Goal: Information Seeking & Learning: Learn about a topic

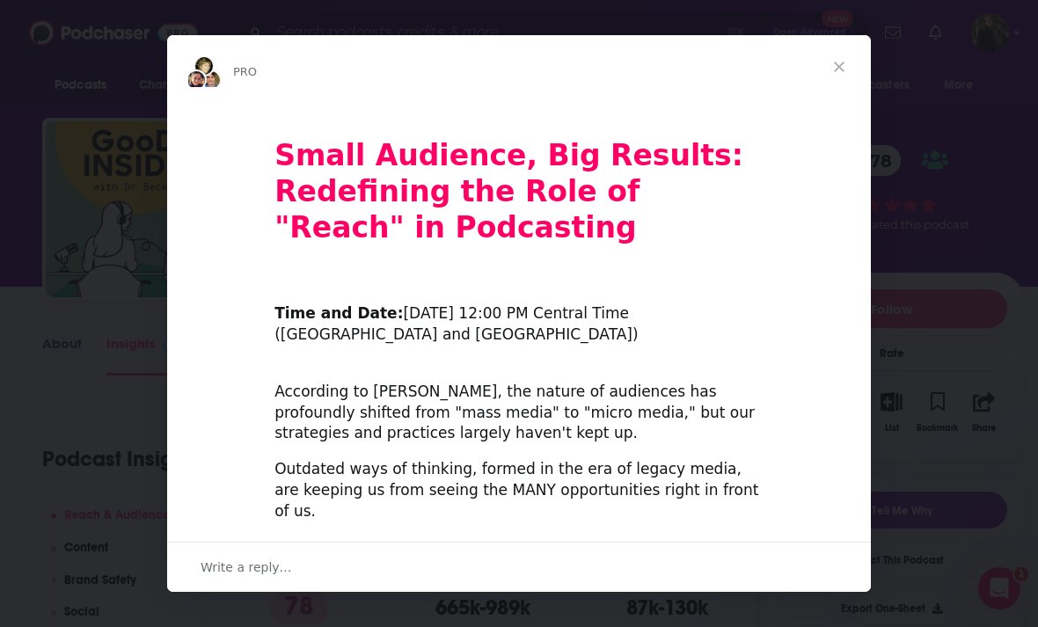
click at [121, 225] on div "Intercom messenger" at bounding box center [519, 313] width 1038 height 627
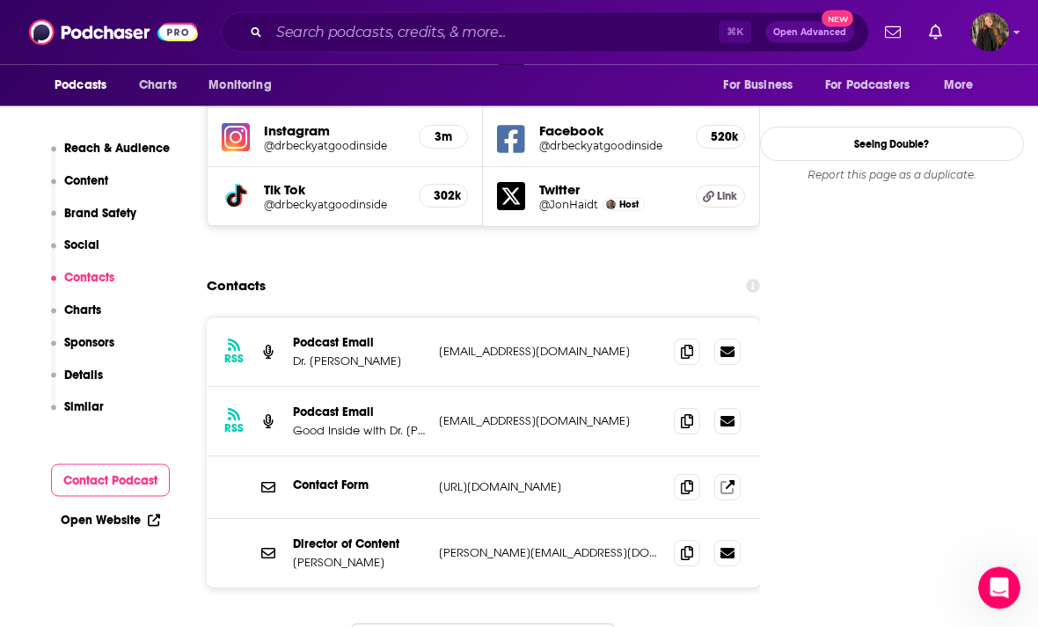
scroll to position [2092, 0]
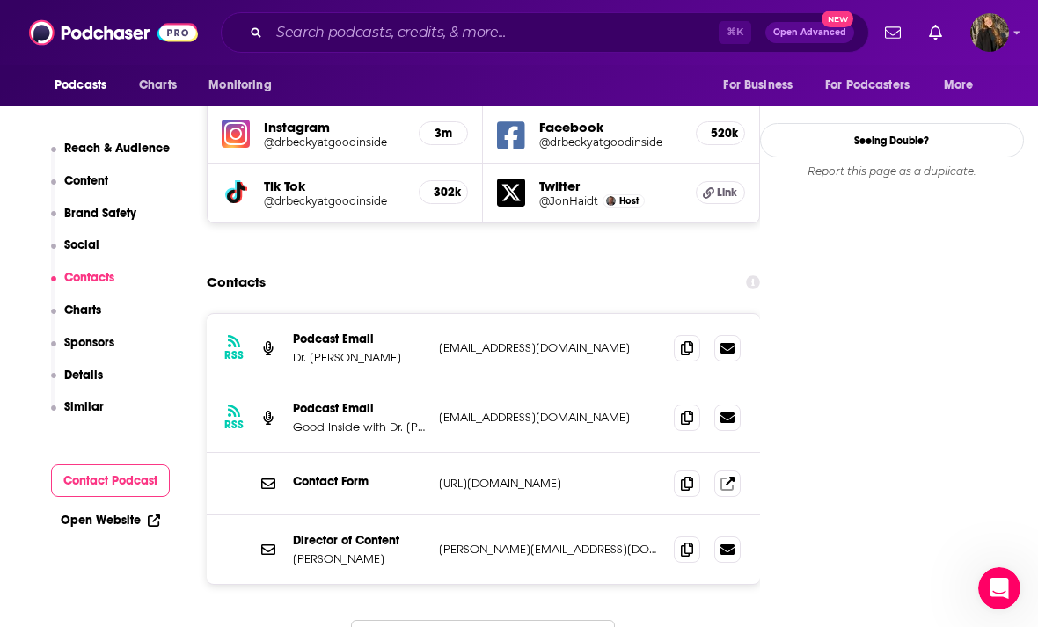
click at [689, 341] on icon at bounding box center [687, 348] width 12 height 14
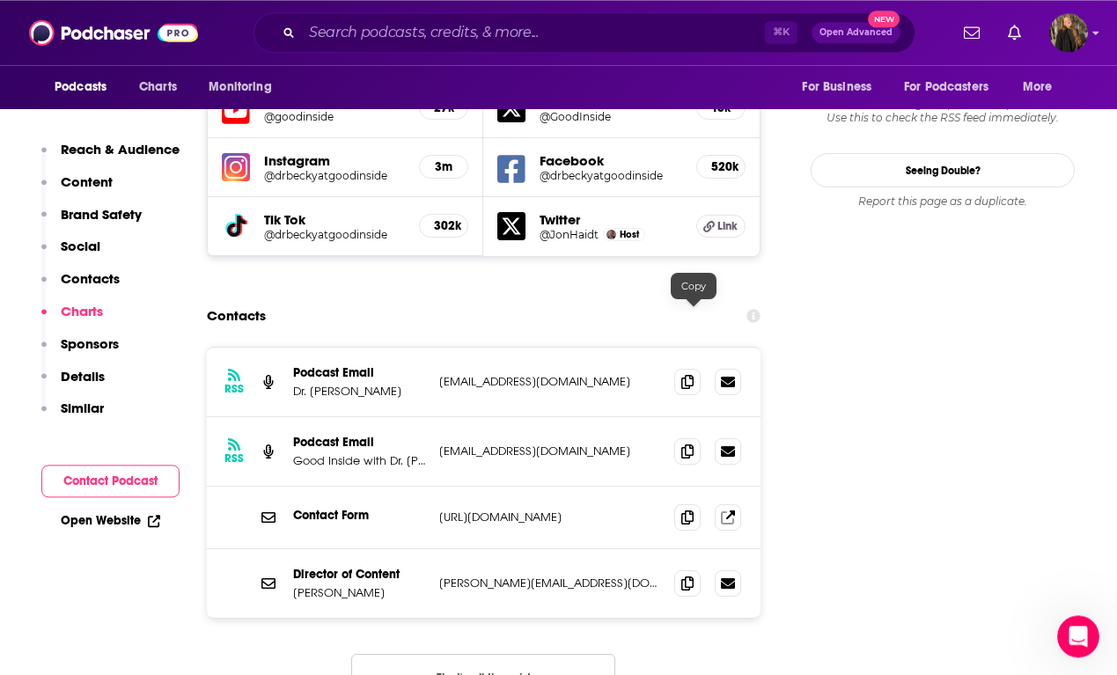
scroll to position [2062, 0]
click at [693, 444] on icon at bounding box center [687, 451] width 12 height 14
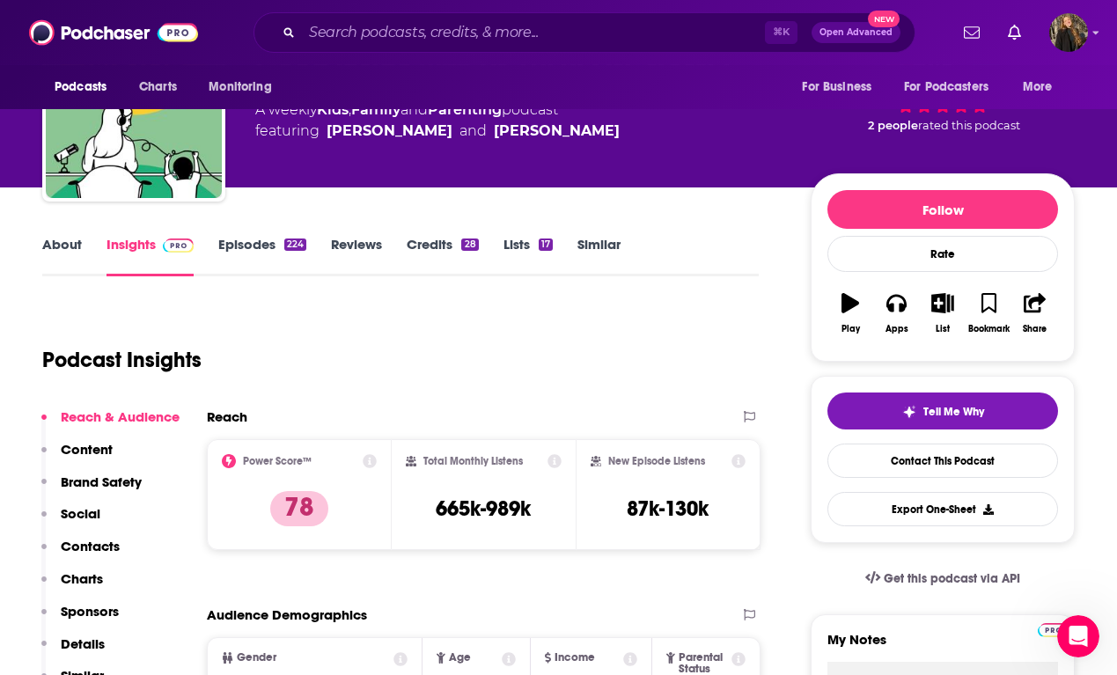
scroll to position [0, 0]
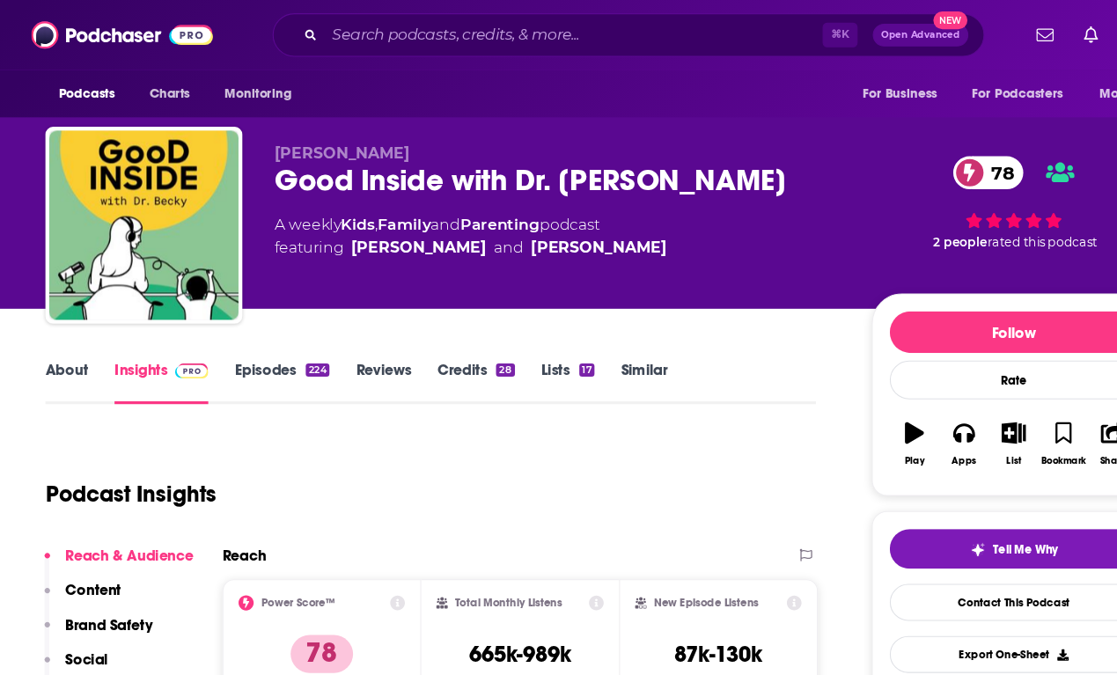
click at [235, 343] on link "Episodes 224" at bounding box center [262, 355] width 88 height 40
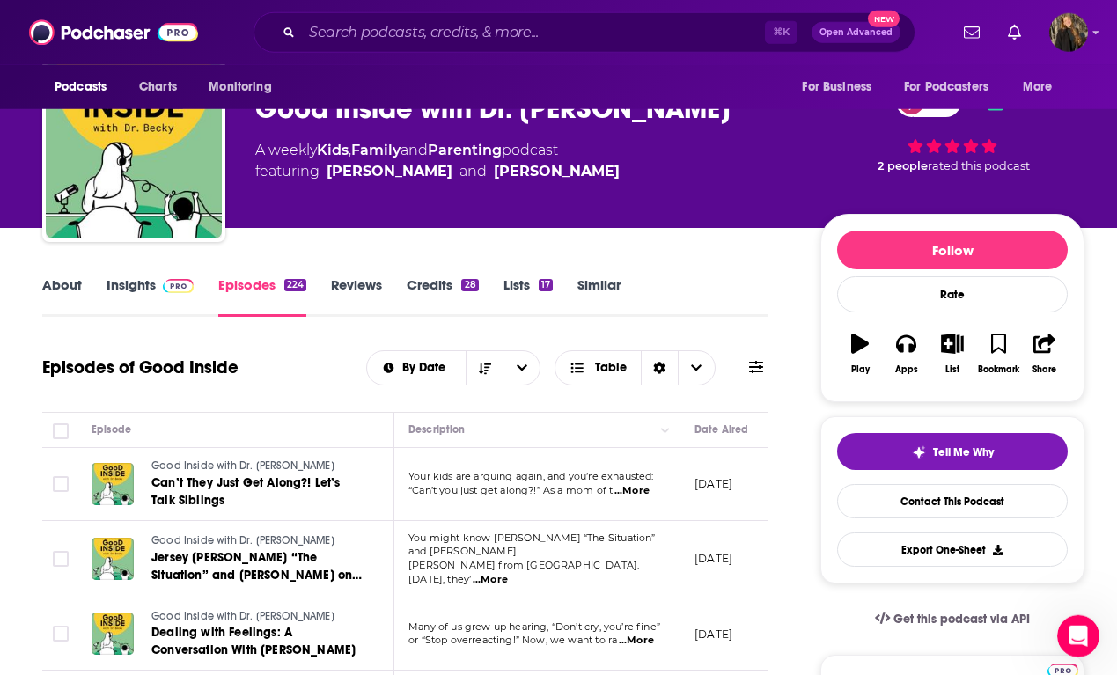
scroll to position [61, 0]
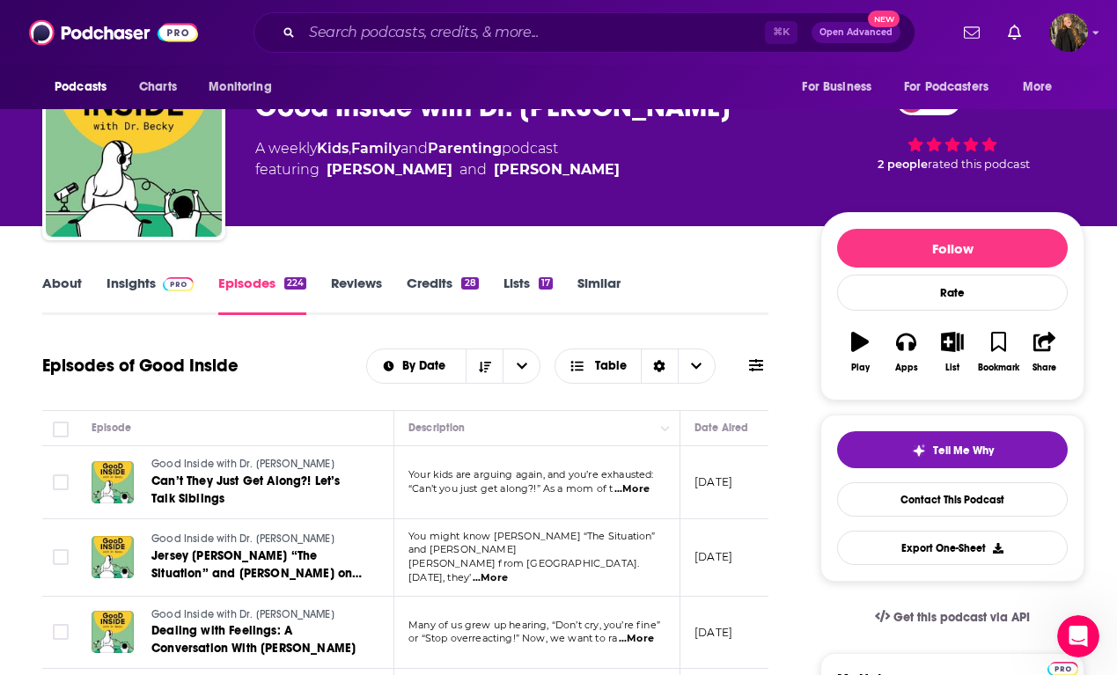
click at [614, 496] on span "...More" at bounding box center [631, 489] width 35 height 14
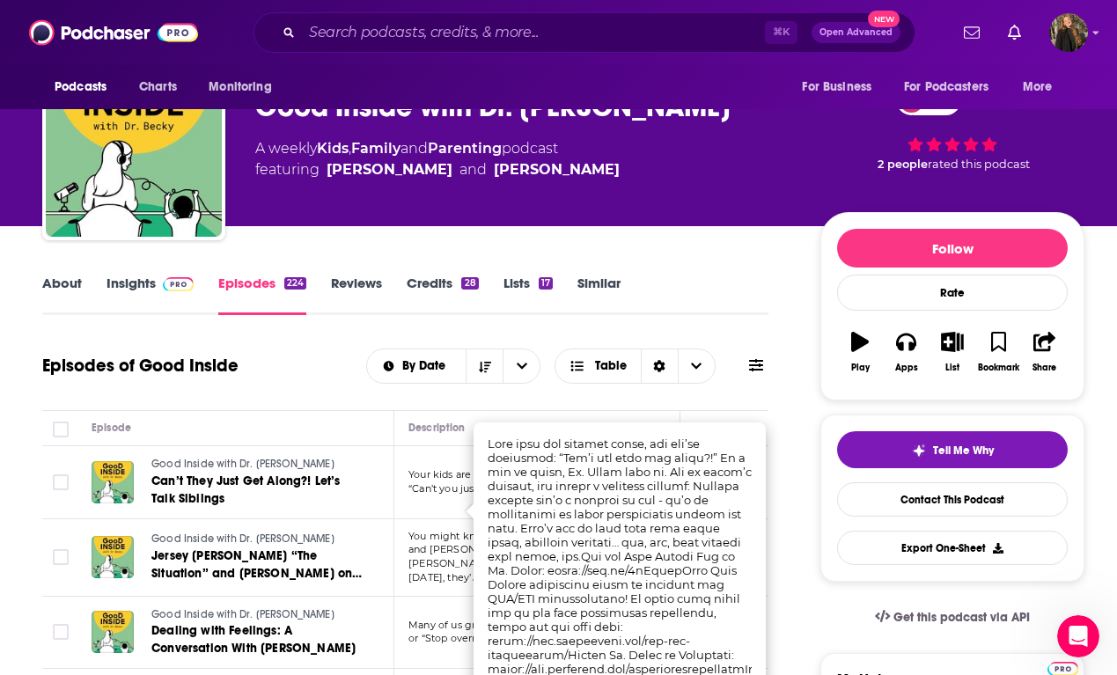
click at [614, 496] on span "...More" at bounding box center [631, 489] width 35 height 14
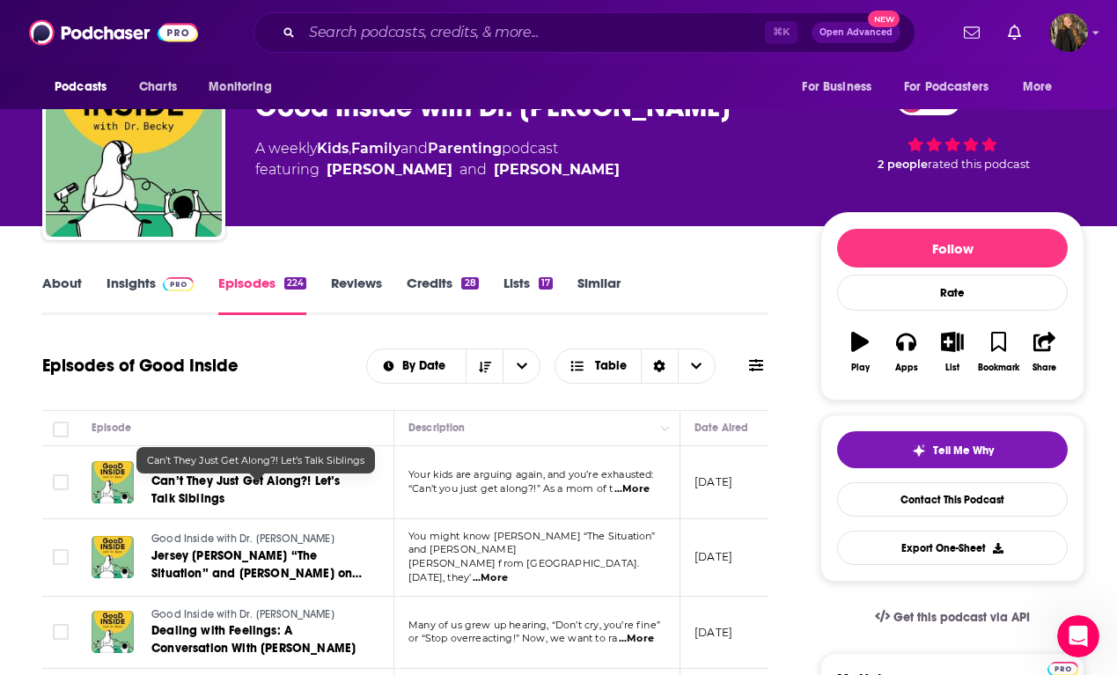
click at [161, 462] on link "Good Inside with Dr. Becky" at bounding box center [256, 465] width 211 height 16
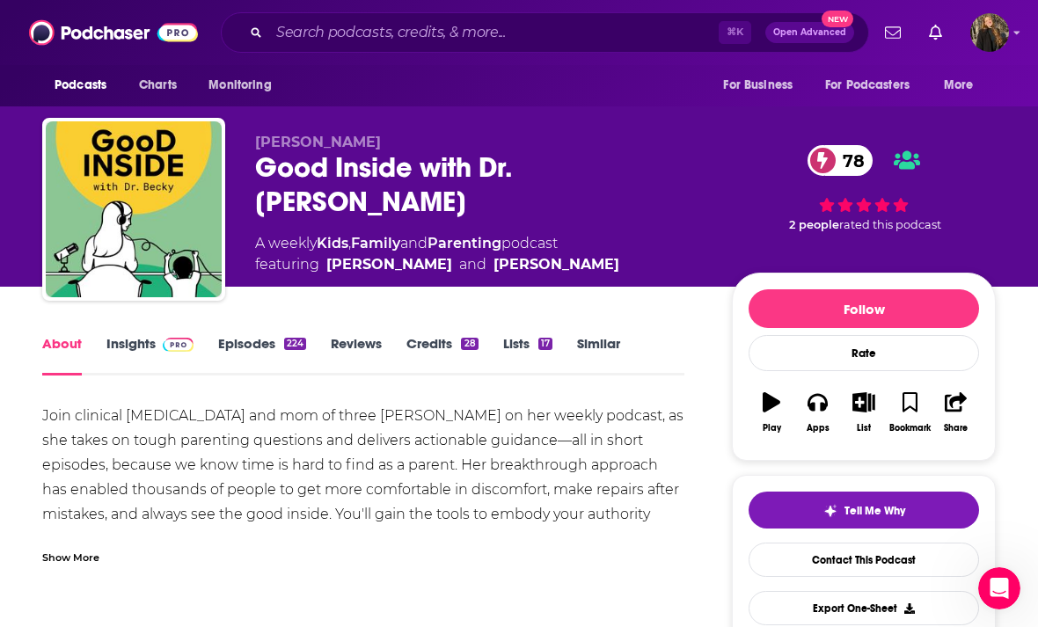
click at [135, 342] on link "Insights" at bounding box center [149, 355] width 87 height 40
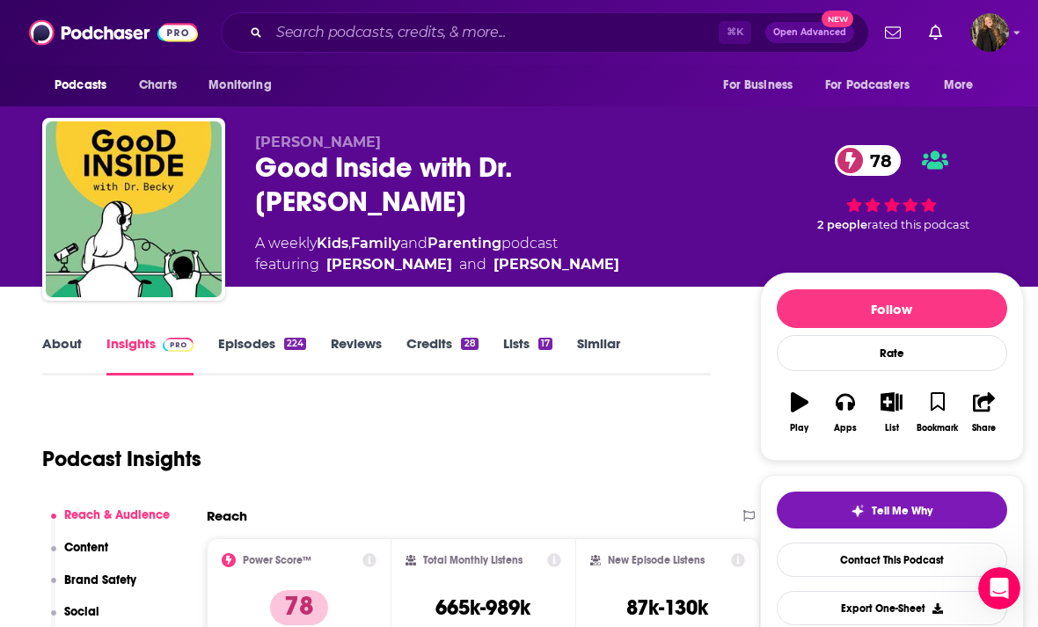
click at [268, 356] on link "Episodes 224" at bounding box center [262, 355] width 88 height 40
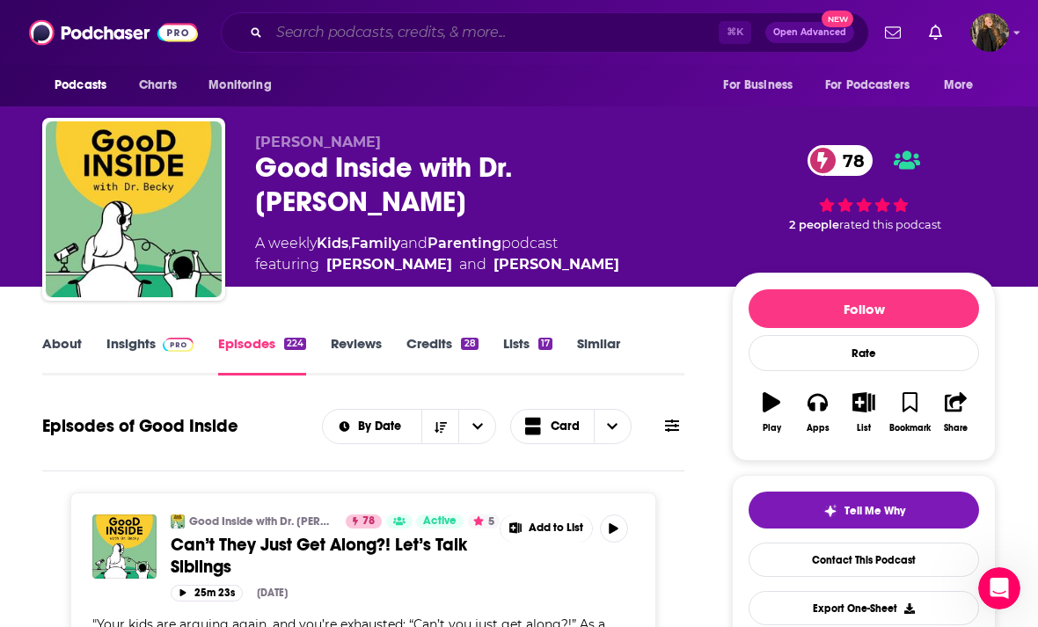
click at [297, 30] on input "Search podcasts, credits, & more..." at bounding box center [494, 32] width 450 height 28
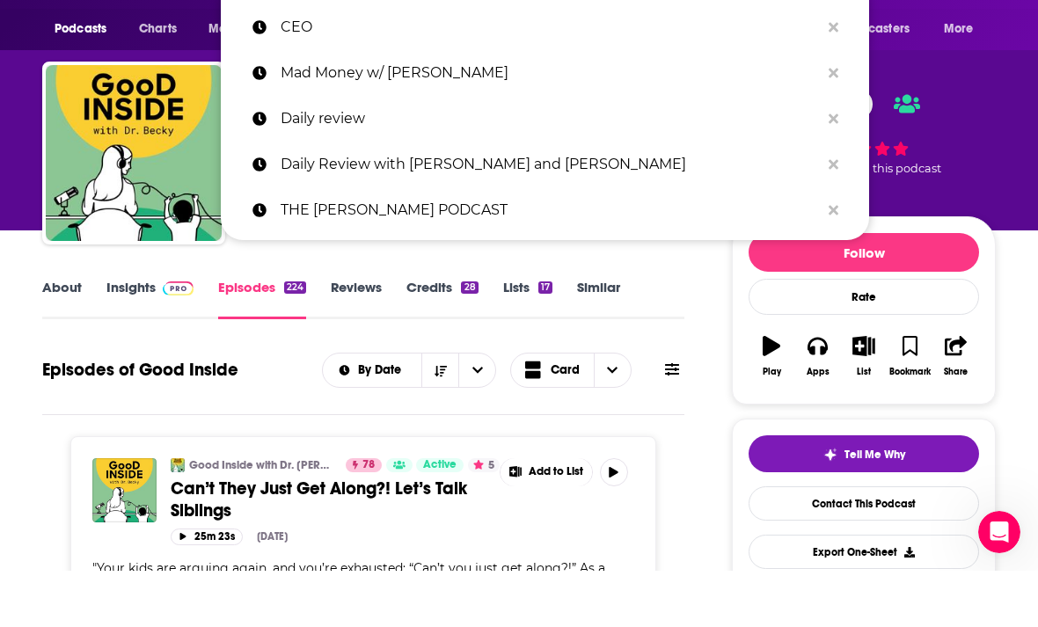
scroll to position [56, 0]
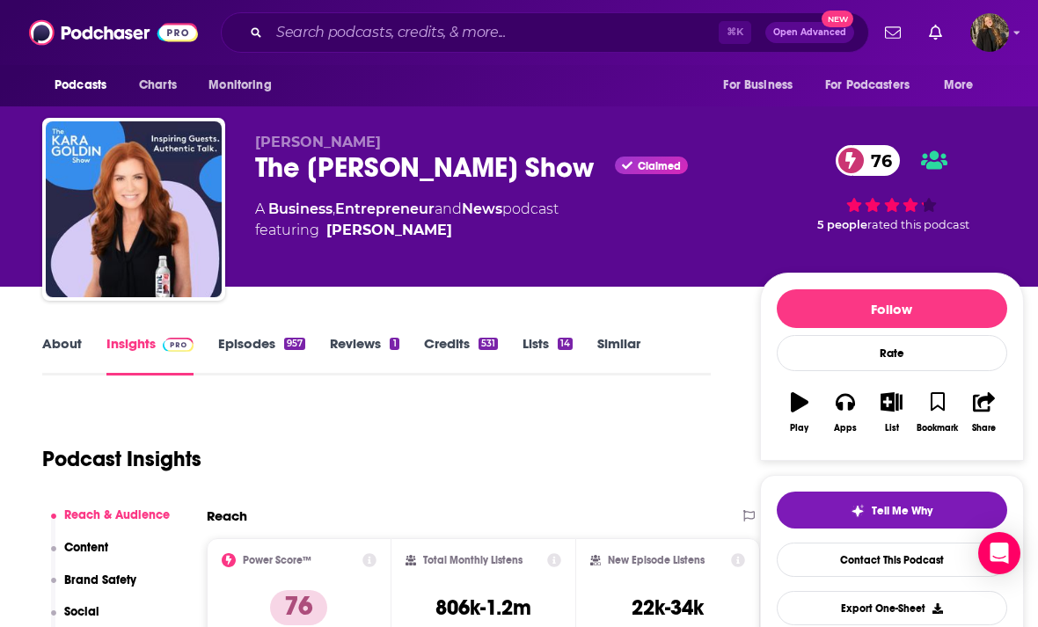
click at [250, 336] on link "Episodes 957" at bounding box center [261, 355] width 87 height 40
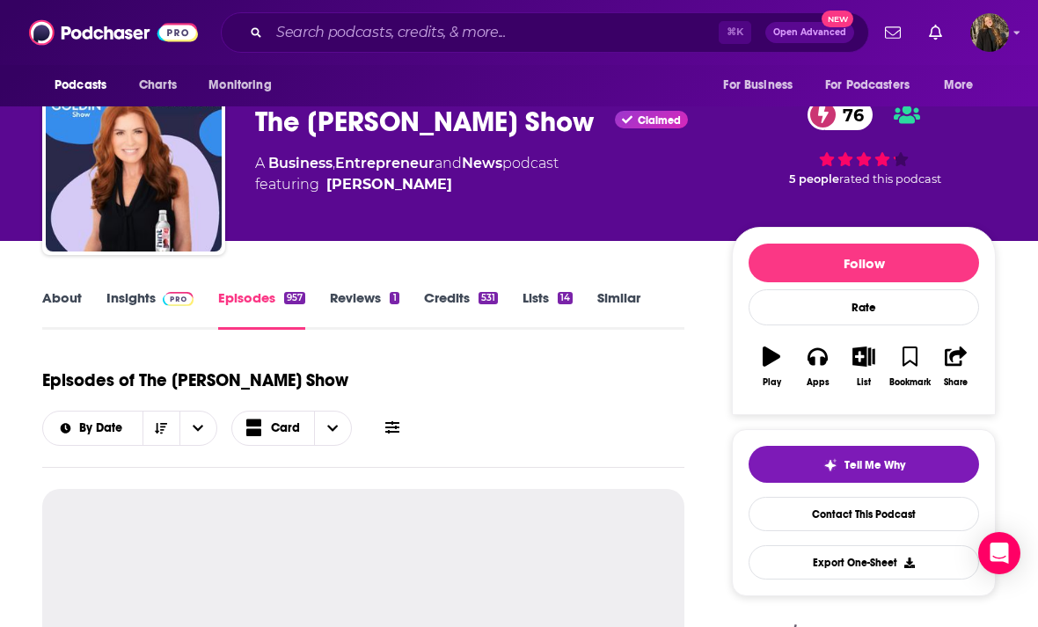
scroll to position [80, 0]
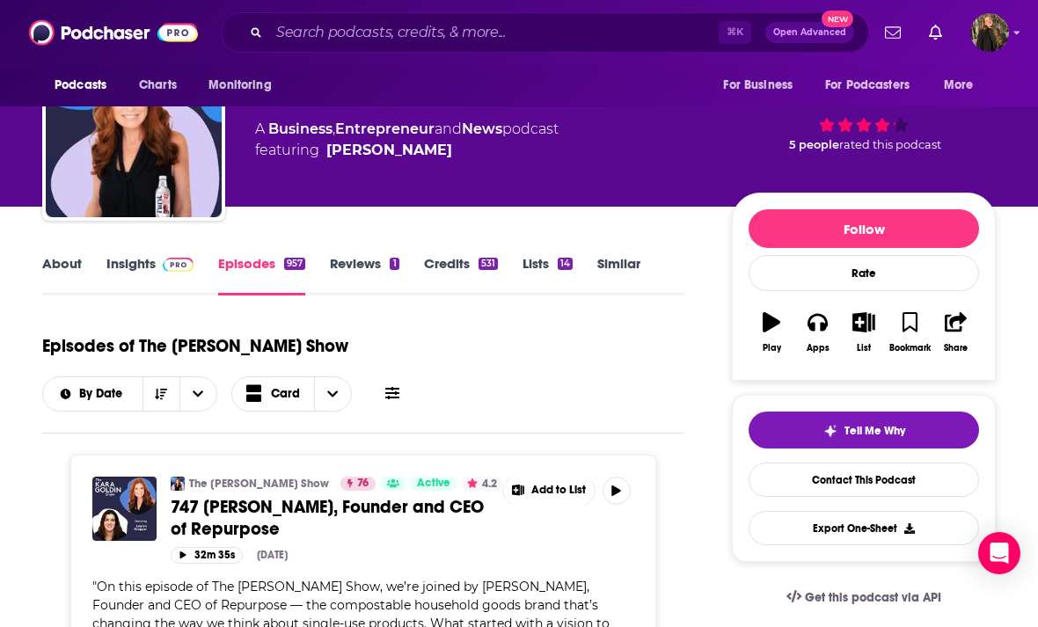
click at [137, 278] on link "Insights" at bounding box center [149, 275] width 87 height 40
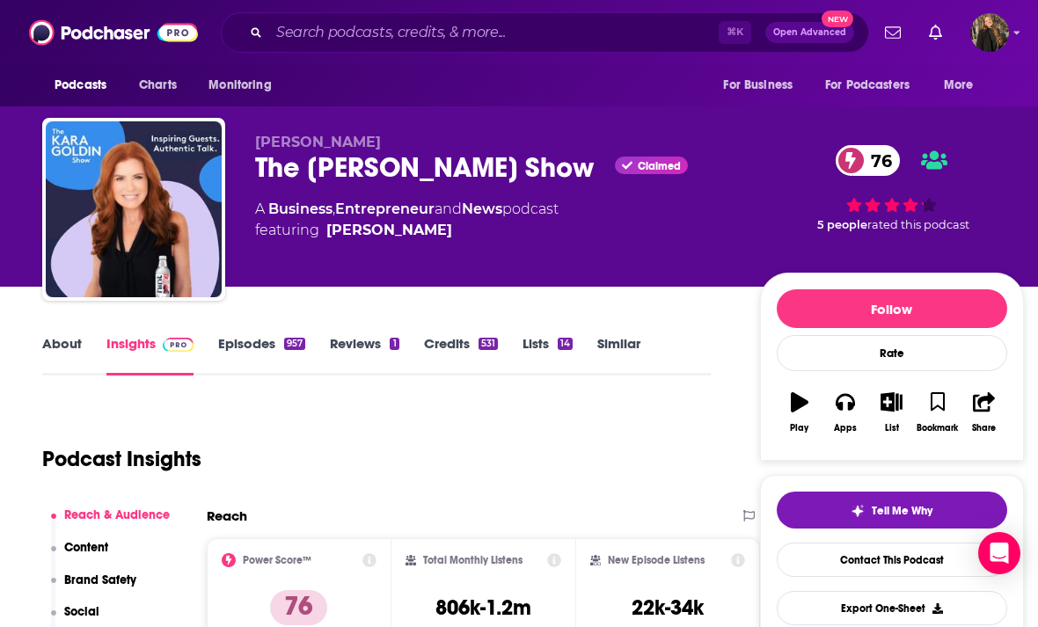
click at [129, 269] on img "The Kara Goldin Show" at bounding box center [134, 209] width 176 height 176
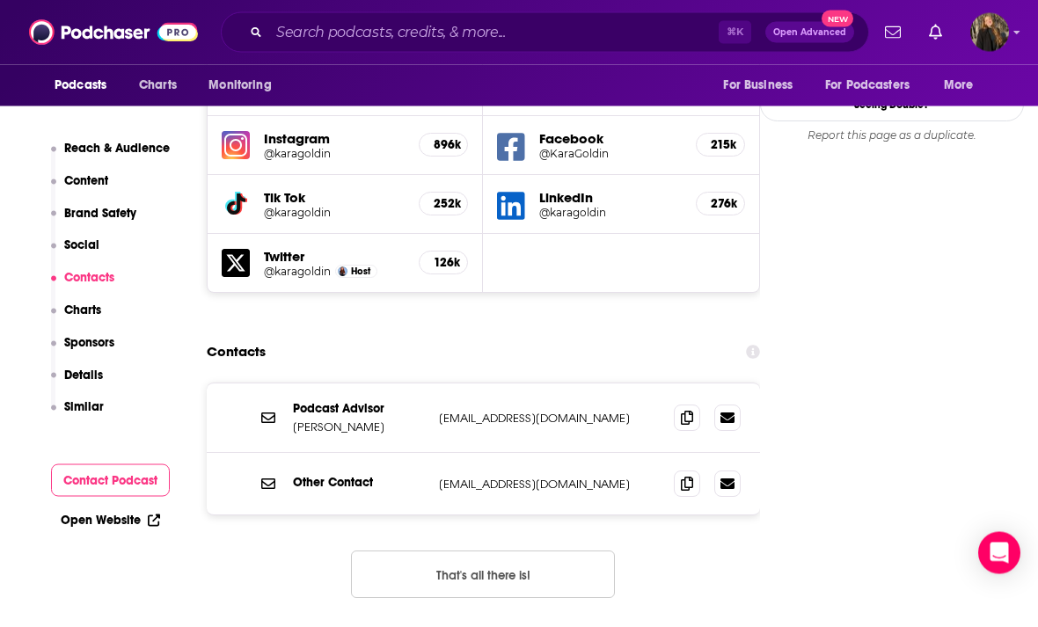
scroll to position [2060, 0]
click at [692, 411] on icon at bounding box center [687, 418] width 12 height 14
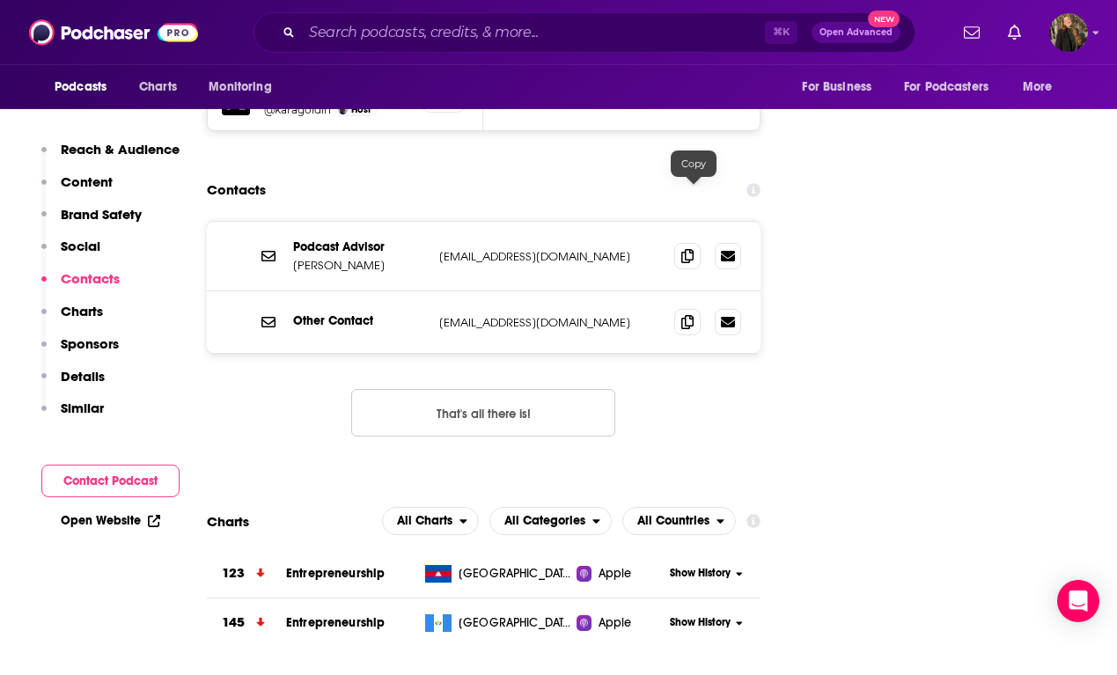
scroll to position [2219, 0]
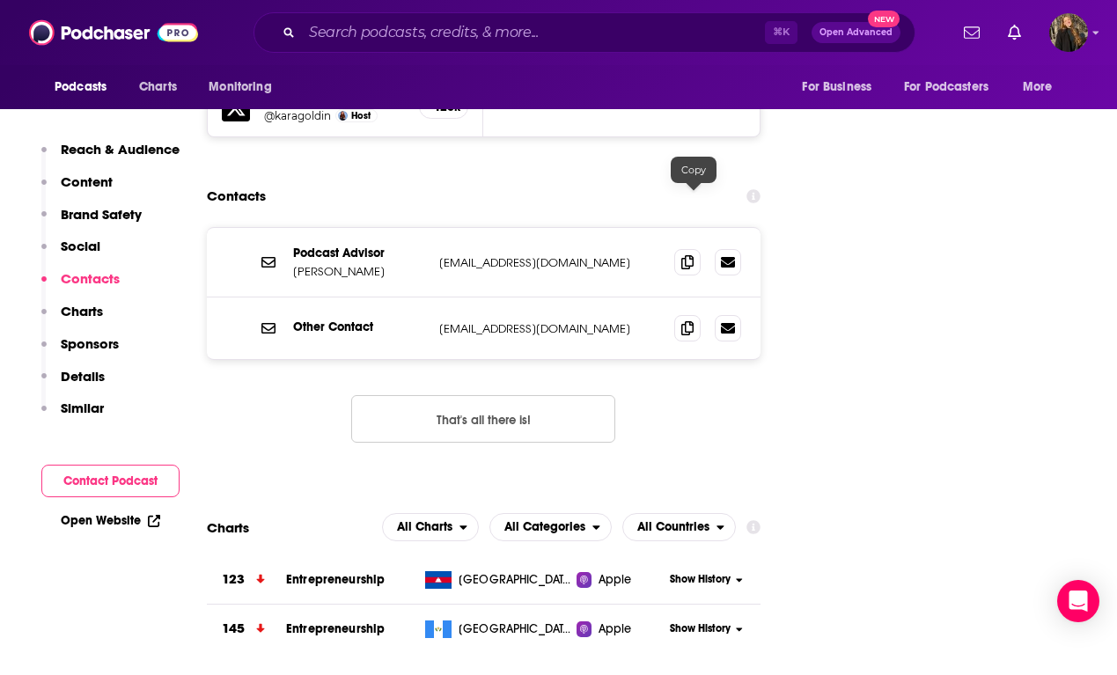
click at [693, 321] on icon at bounding box center [687, 328] width 12 height 14
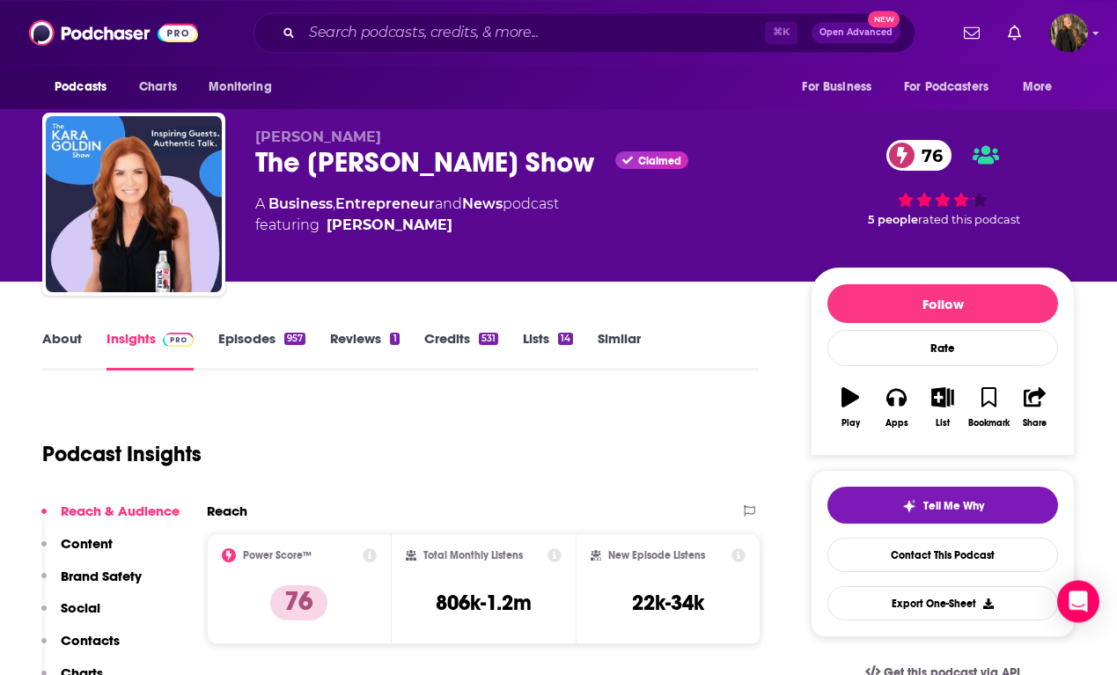
scroll to position [0, 0]
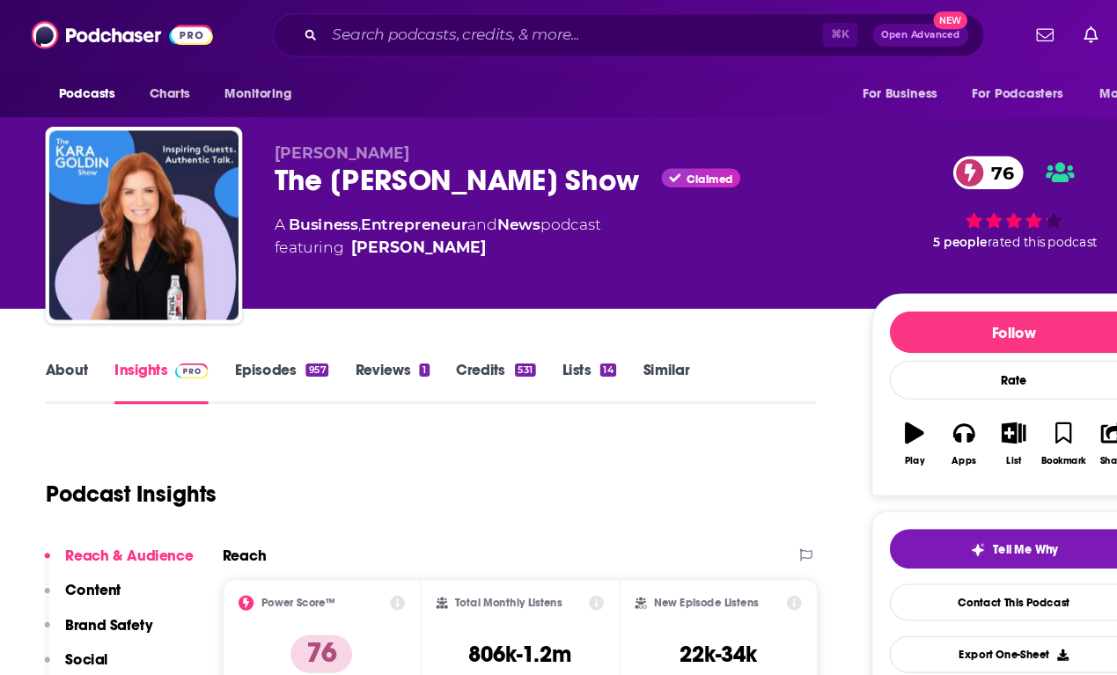
click at [231, 343] on link "Episodes 957" at bounding box center [261, 355] width 87 height 40
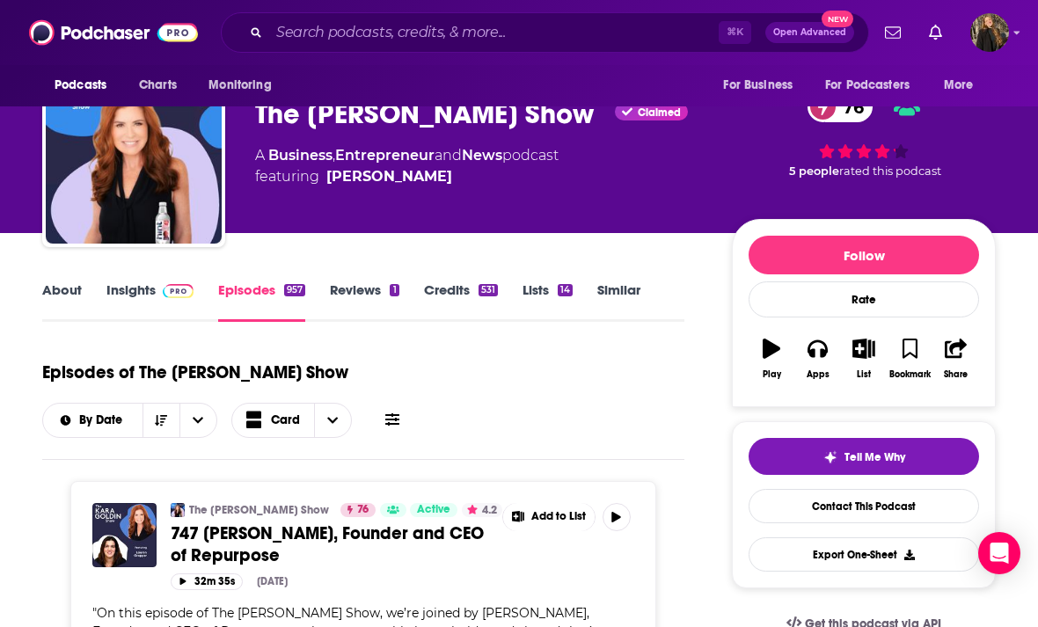
scroll to position [56, 0]
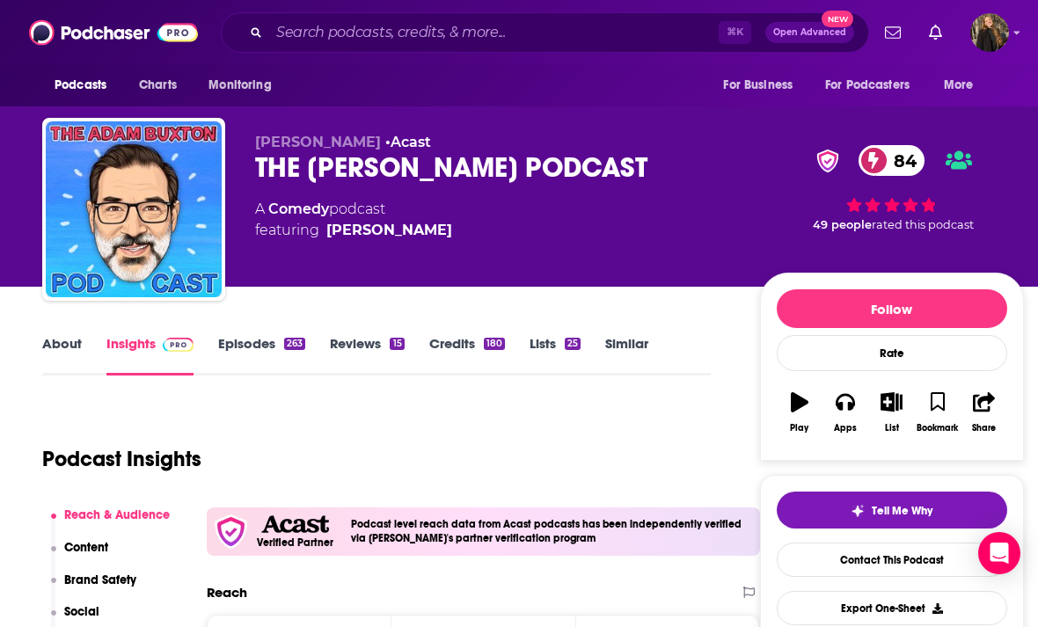
click at [247, 343] on link "Episodes 263" at bounding box center [261, 355] width 87 height 40
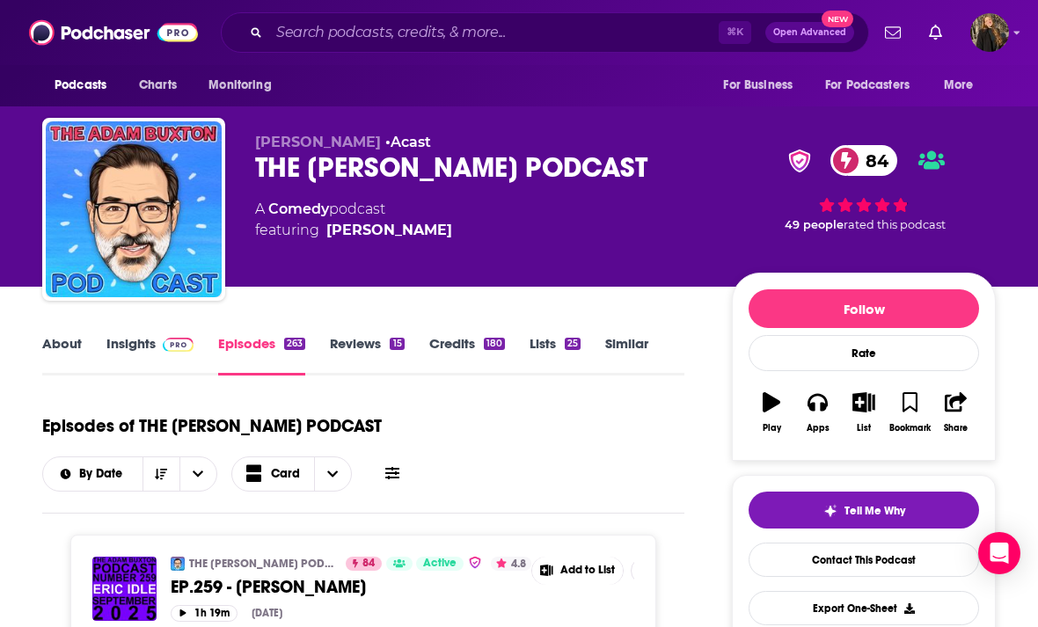
click at [126, 351] on link "Insights" at bounding box center [149, 355] width 87 height 40
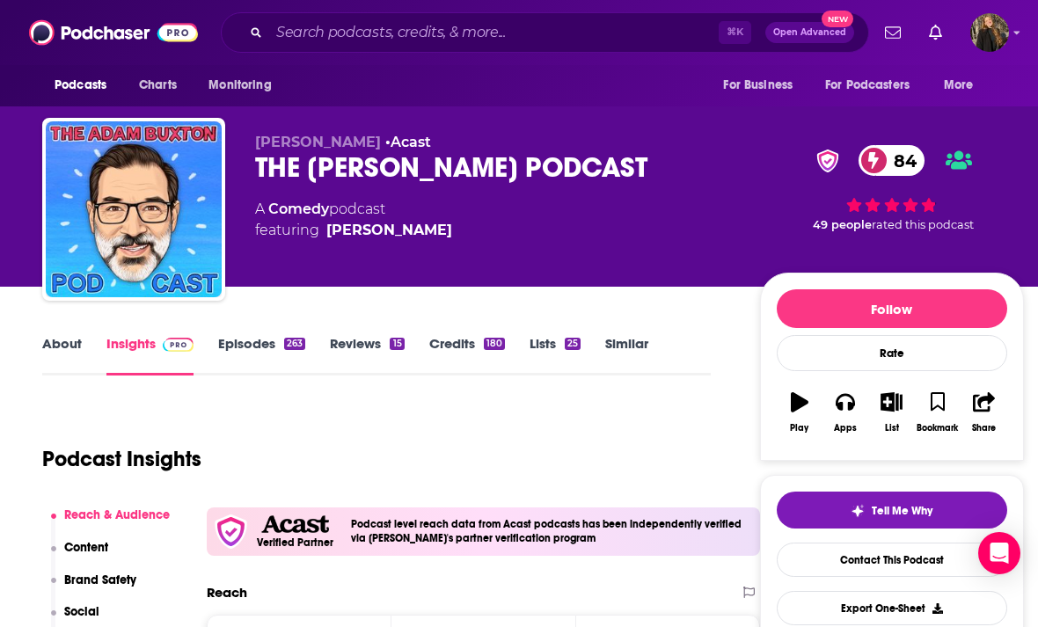
click at [141, 361] on link "Insights" at bounding box center [149, 355] width 87 height 40
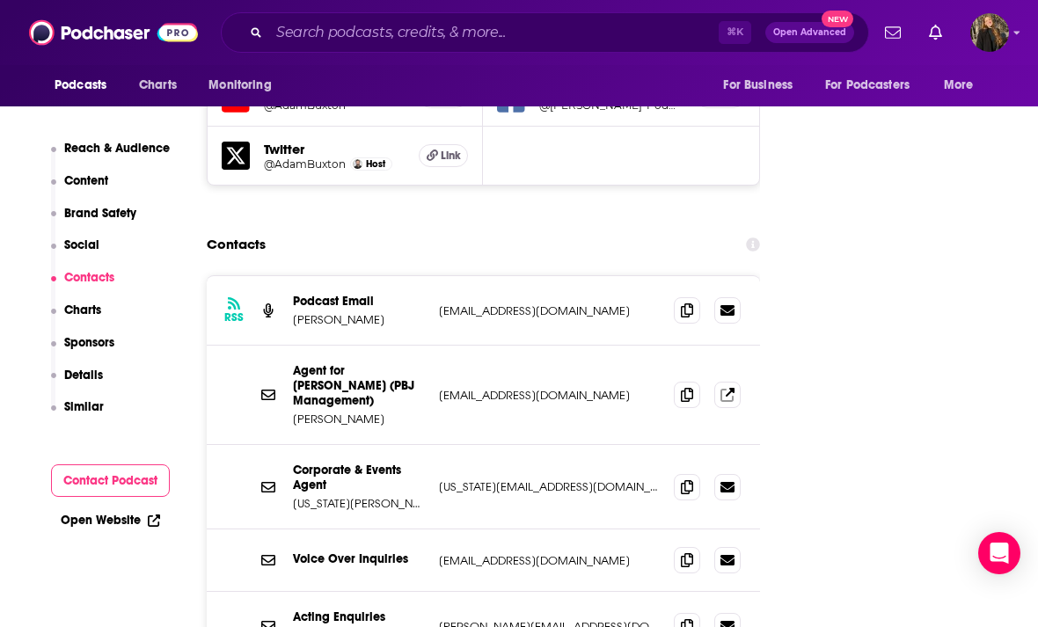
scroll to position [2151, 0]
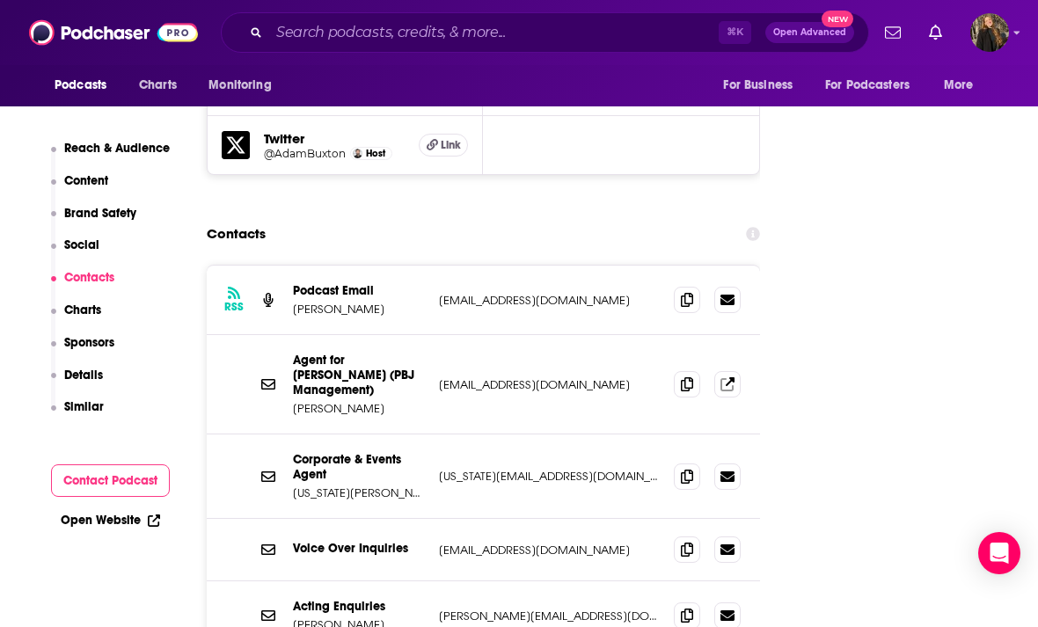
click at [686, 287] on span at bounding box center [687, 300] width 26 height 26
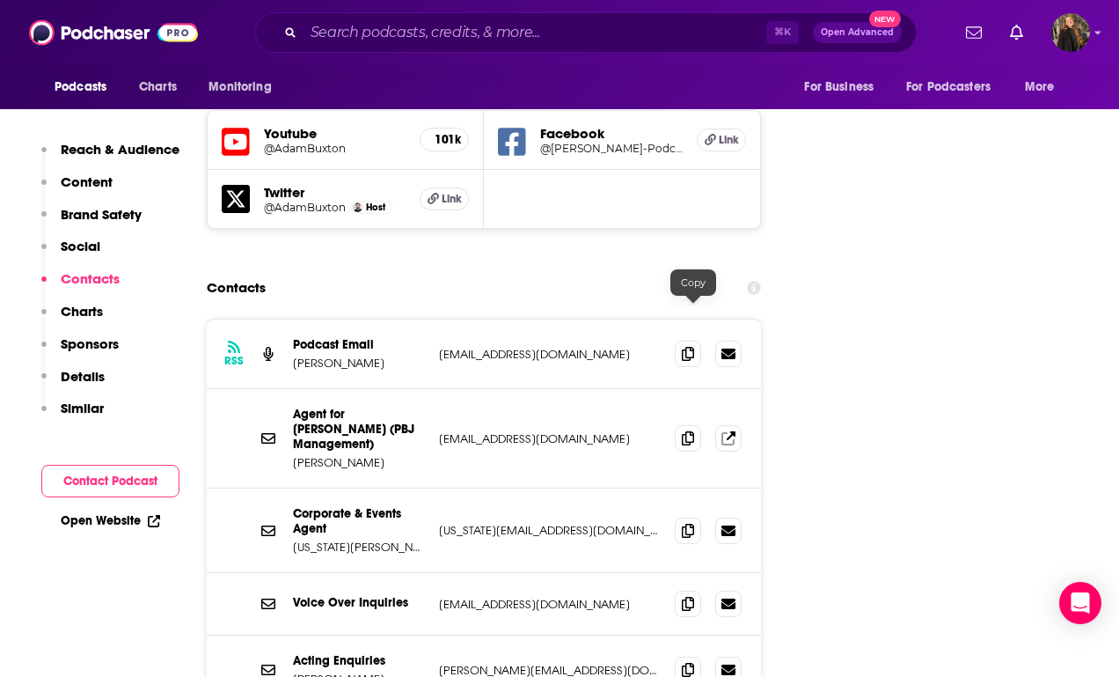
scroll to position [2105, 0]
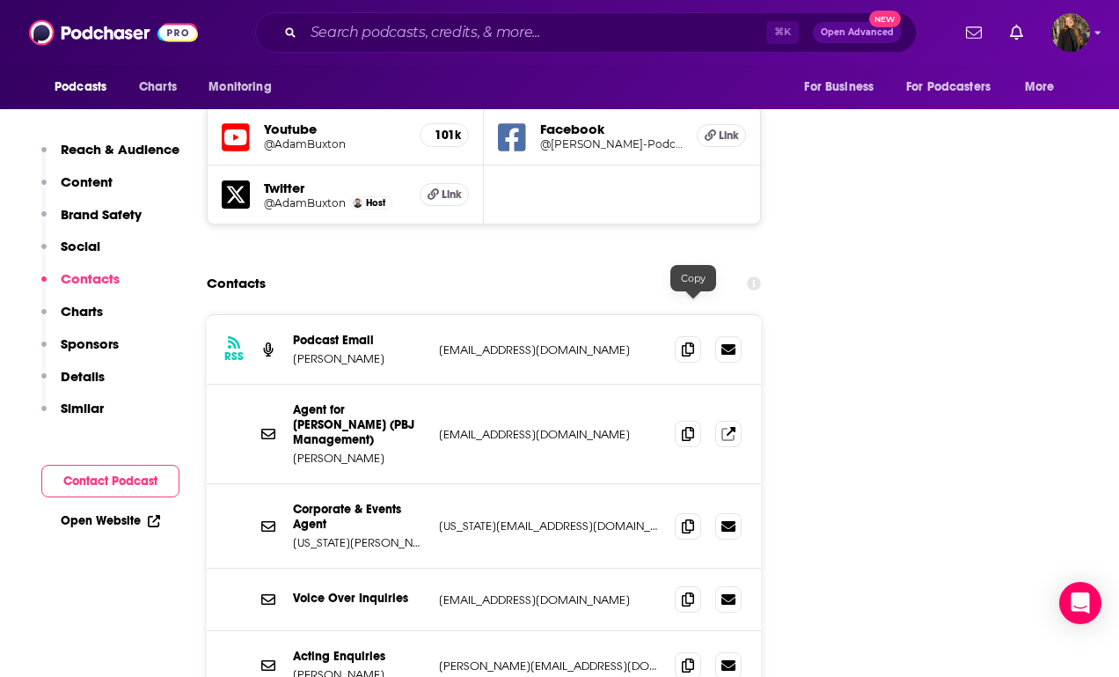
click at [701, 421] on span at bounding box center [688, 434] width 26 height 26
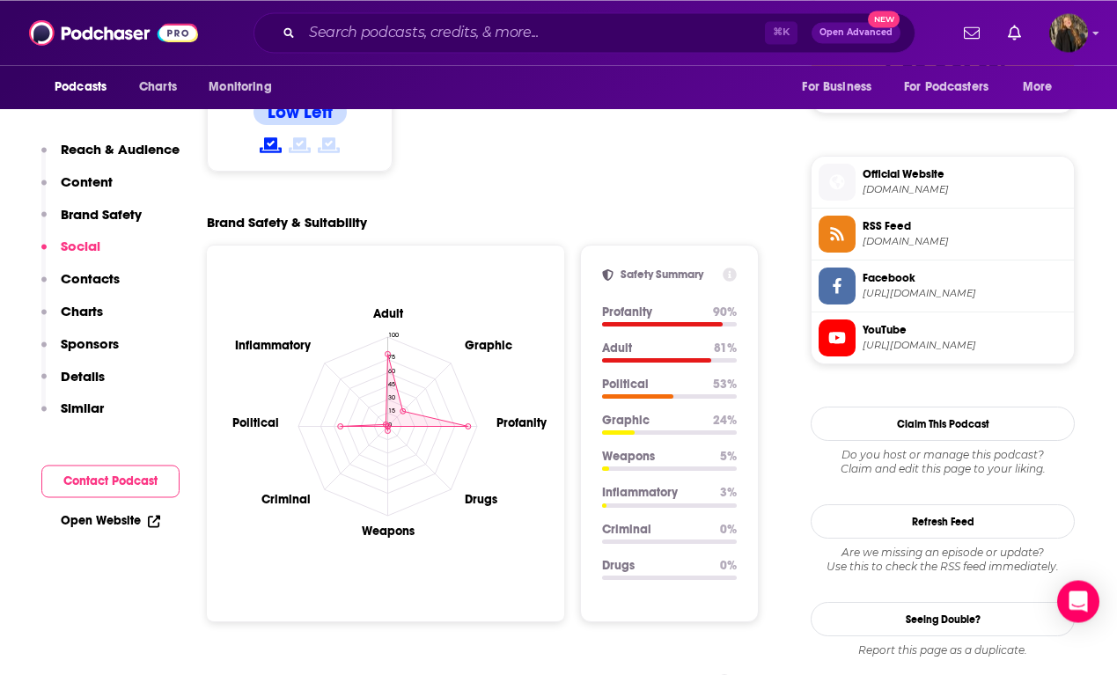
scroll to position [1490, 0]
